Goal: Task Accomplishment & Management: Manage account settings

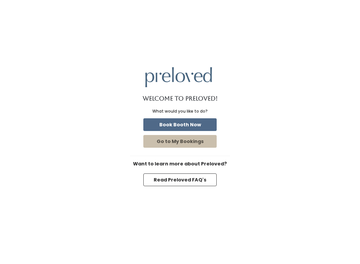
click at [205, 123] on button "Book Booth Now" at bounding box center [179, 124] width 73 height 13
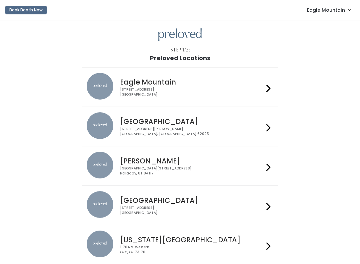
click at [330, 15] on link "Eagle Mountain" at bounding box center [329, 10] width 57 height 14
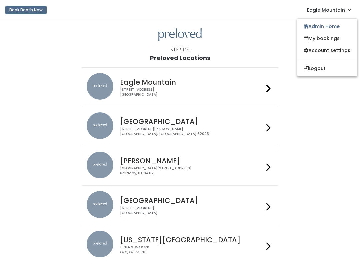
click at [338, 25] on link "Admin Home" at bounding box center [328, 26] width 60 height 12
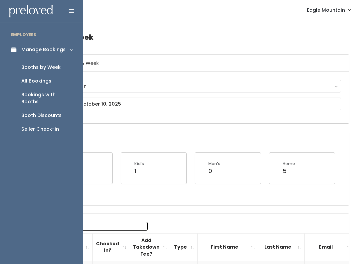
click at [56, 112] on div "Booth Discounts" at bounding box center [41, 115] width 40 height 7
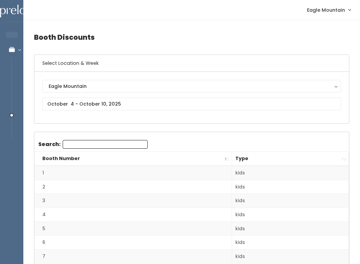
click at [284, 92] on button "Eagle Mountain" at bounding box center [191, 86] width 299 height 13
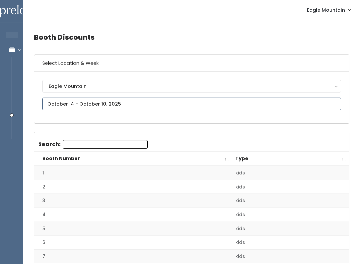
click at [248, 101] on input "text" at bounding box center [191, 103] width 299 height 13
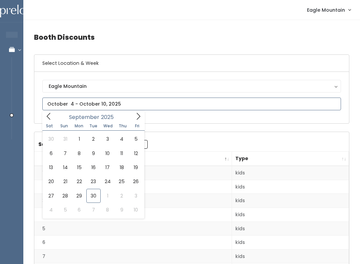
type input "September 27 to October 3"
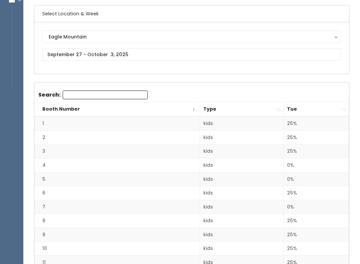
scroll to position [49, 0]
click at [342, 112] on th "Tue" at bounding box center [316, 109] width 65 height 14
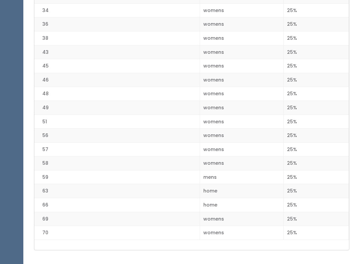
scroll to position [910, 0]
